Goal: Transaction & Acquisition: Purchase product/service

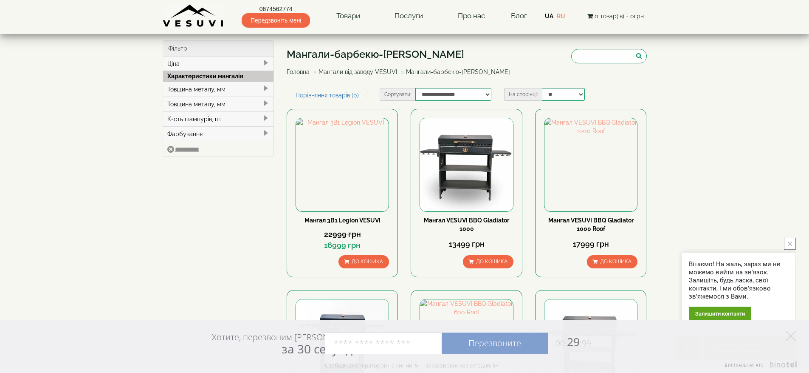
scroll to position [1118, 0]
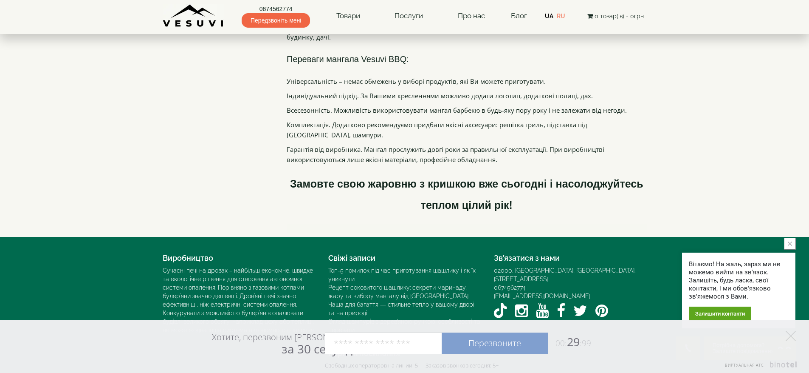
click at [280, 8] on link "0674562774" at bounding box center [276, 9] width 68 height 8
click at [563, 16] on link "RU" at bounding box center [561, 16] width 8 height 7
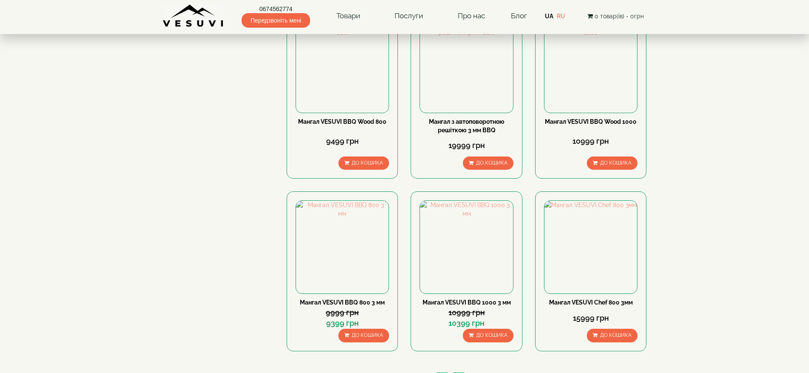
scroll to position [607, 0]
